Goal: Find specific page/section

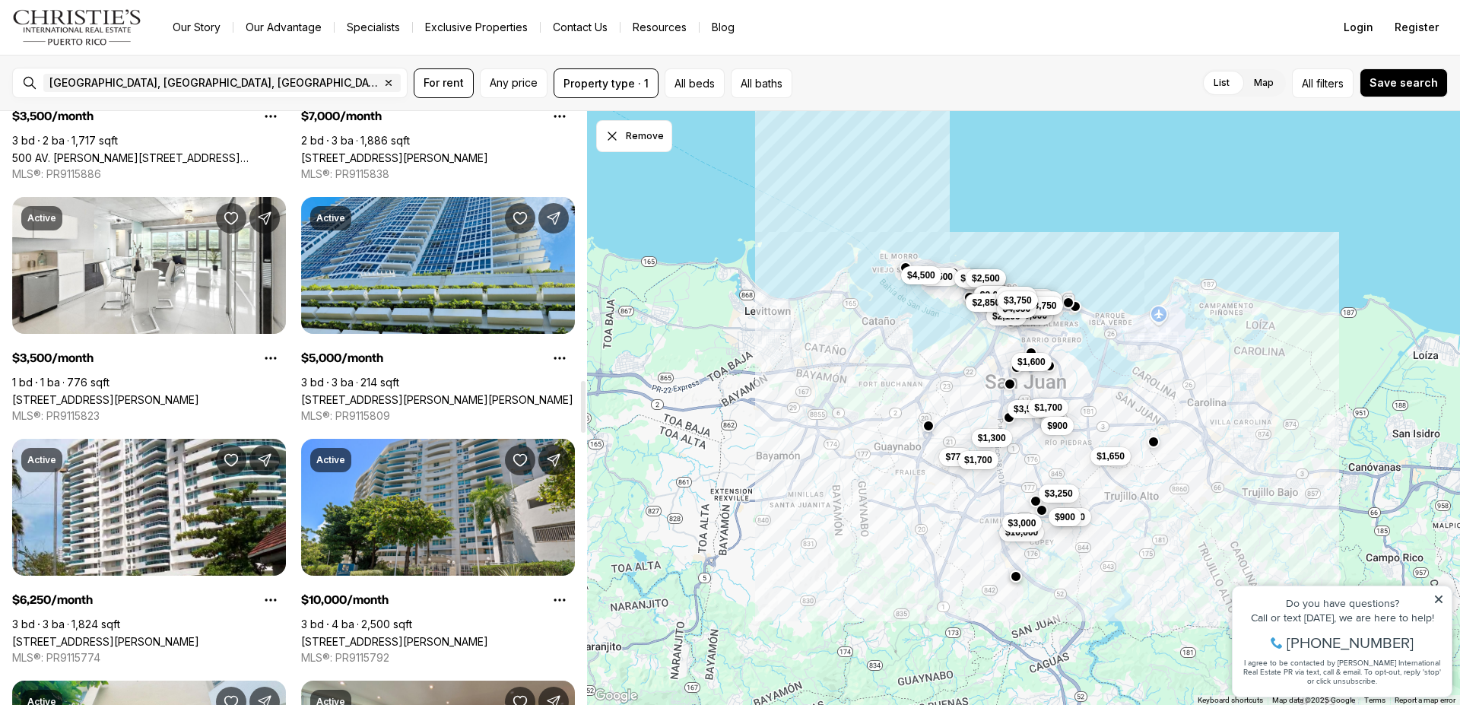
scroll to position [3073, 0]
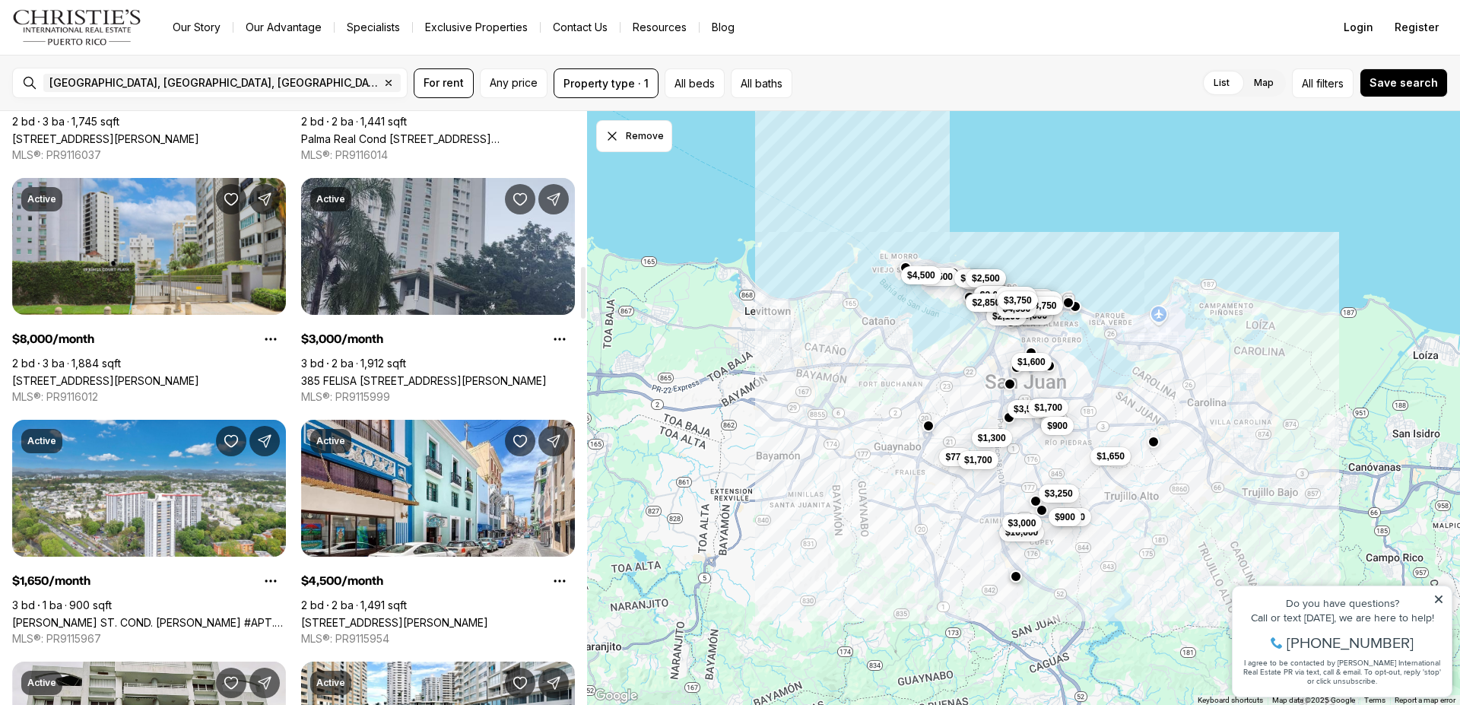
drag, startPoint x: 585, startPoint y: 154, endPoint x: 649, endPoint y: 290, distance: 150.4
click at [586, 297] on div at bounding box center [583, 293] width 5 height 52
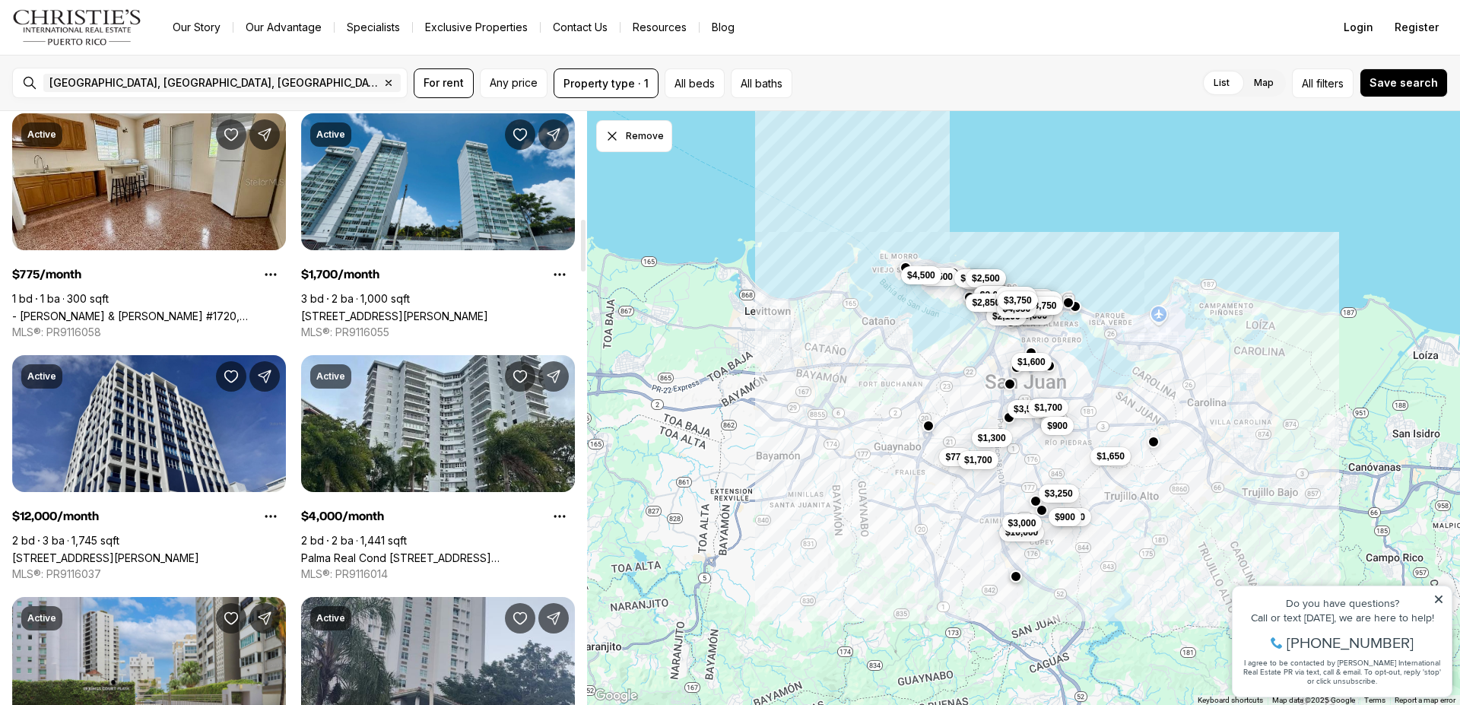
scroll to position [1161, 0]
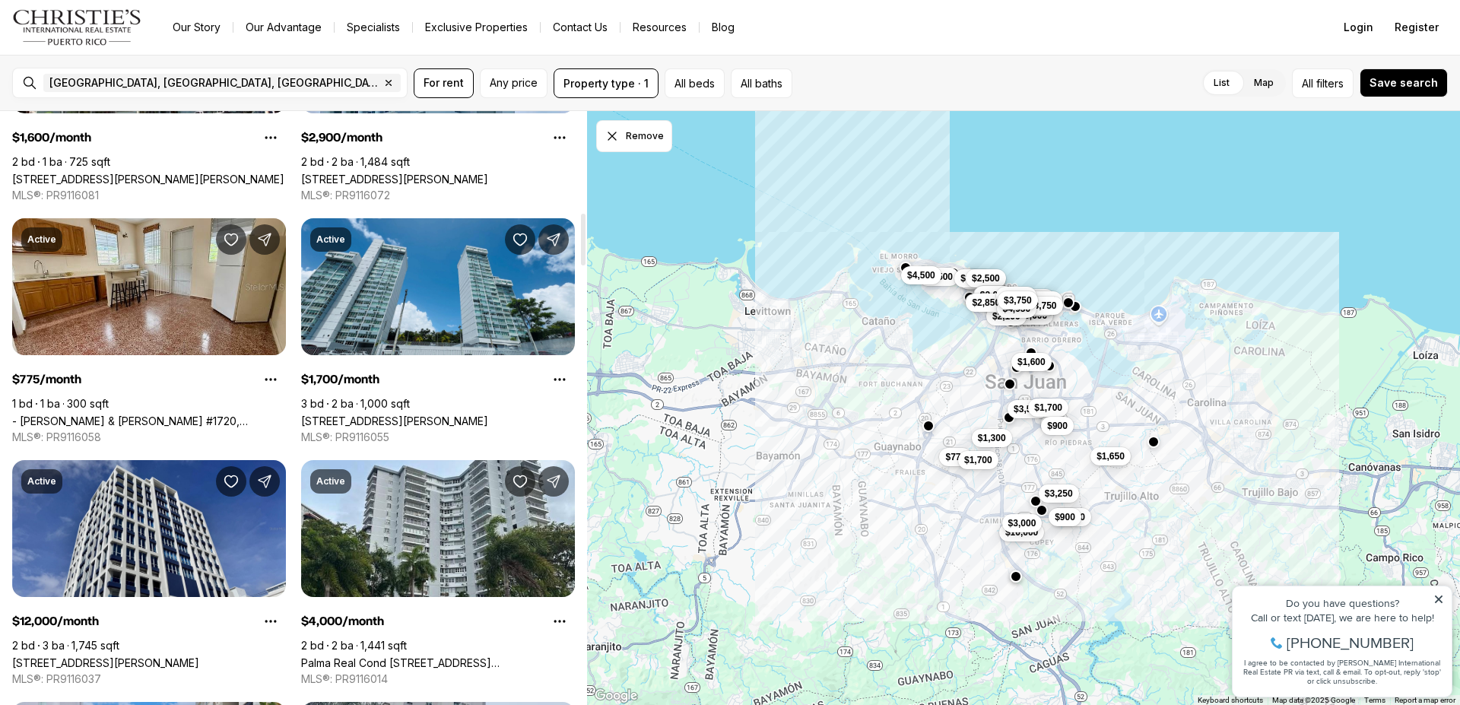
drag, startPoint x: 585, startPoint y: 299, endPoint x: 582, endPoint y: 258, distance: 41.1
click at [582, 258] on div at bounding box center [583, 240] width 5 height 52
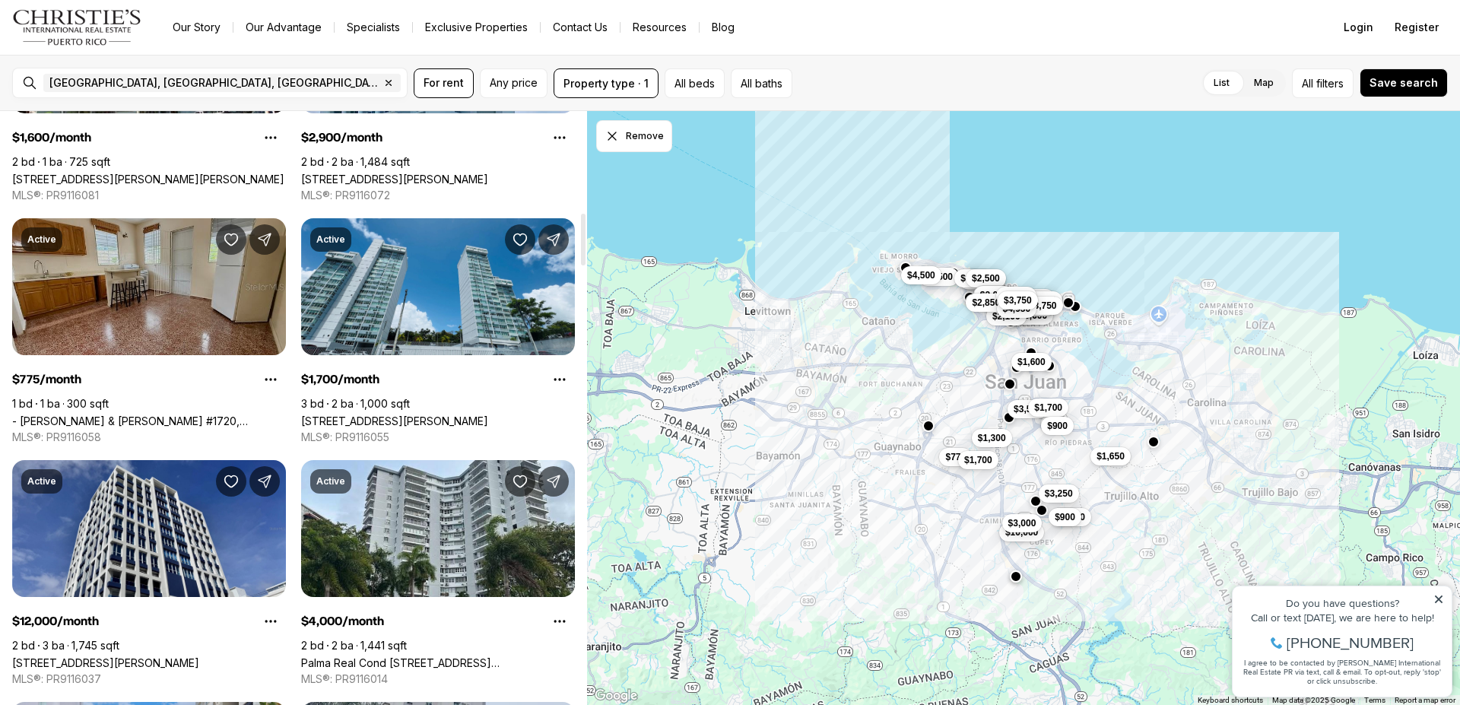
click at [170, 414] on link "- [PERSON_NAME] & [PERSON_NAME] #1720, [GEOGRAPHIC_DATA][PERSON_NAME], 00921" at bounding box center [149, 420] width 274 height 13
